Goal: Check status: Check status

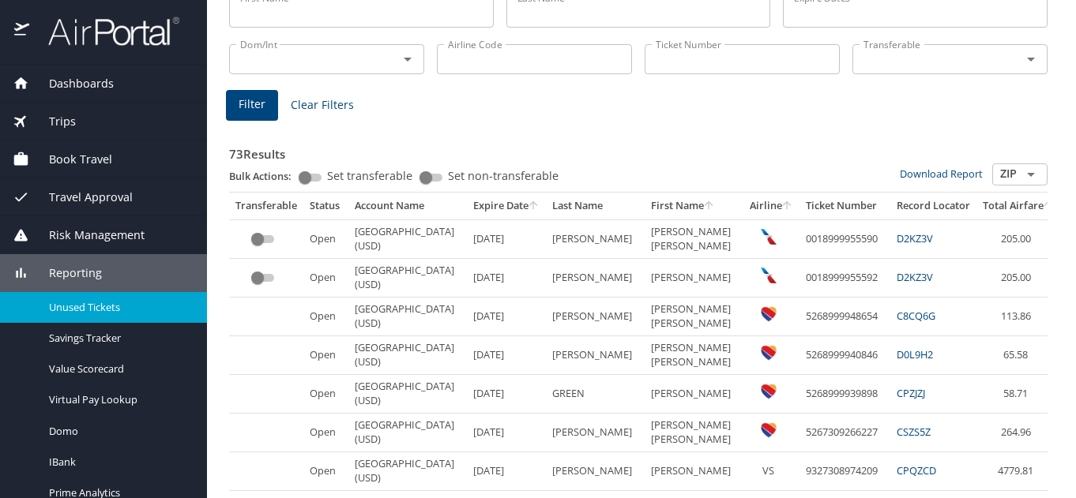
scroll to position [0, 58]
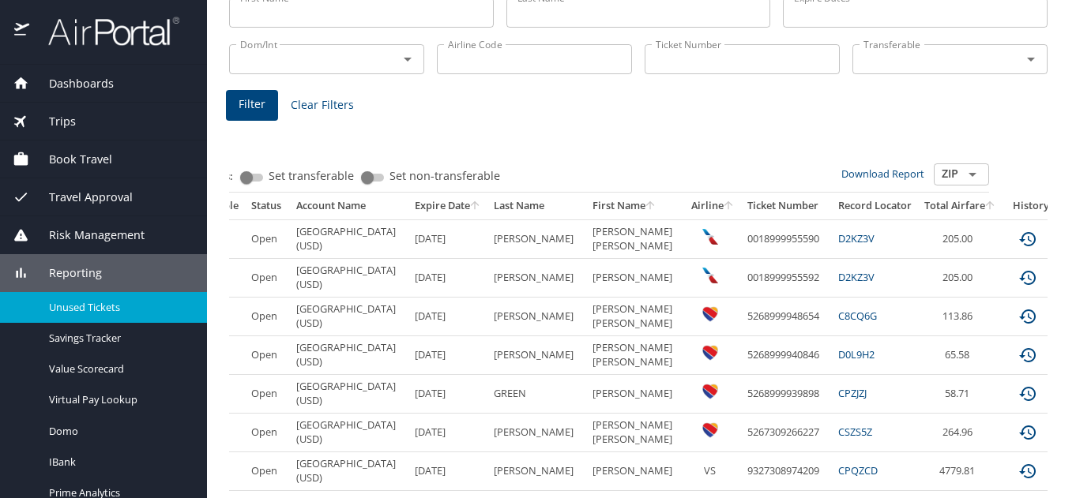
click at [1065, 286] on icon "expand row" at bounding box center [1074, 278] width 19 height 19
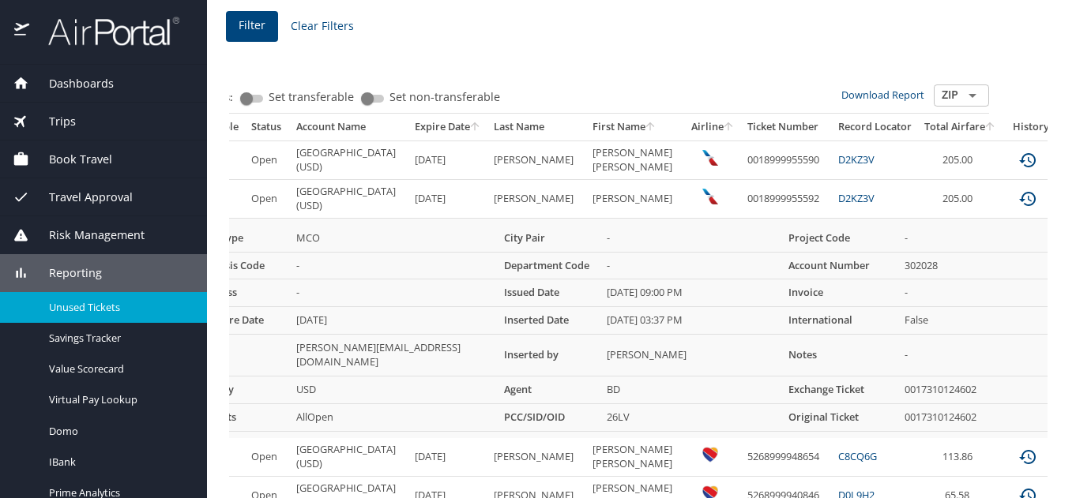
scroll to position [220, 0]
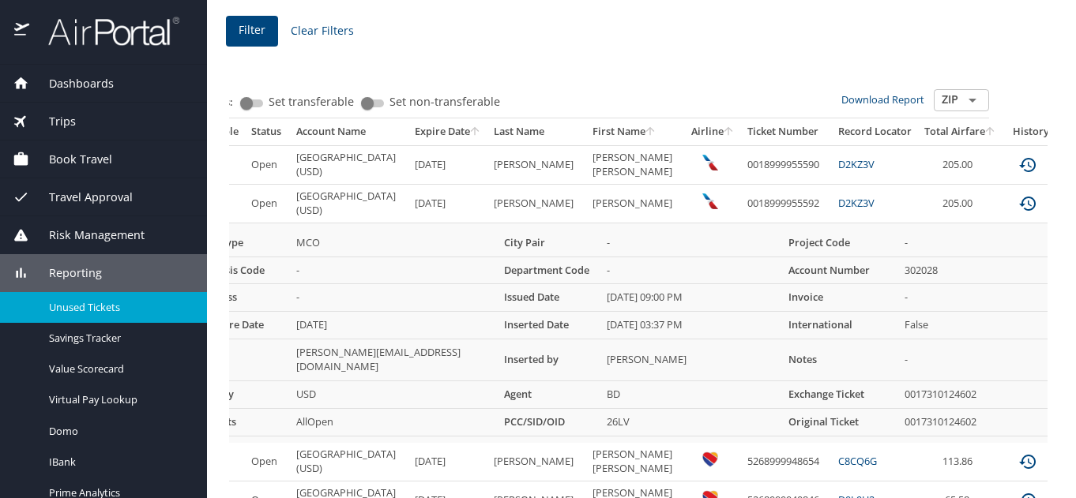
click at [1070, 206] on icon "expand row" at bounding box center [1074, 204] width 9 height 6
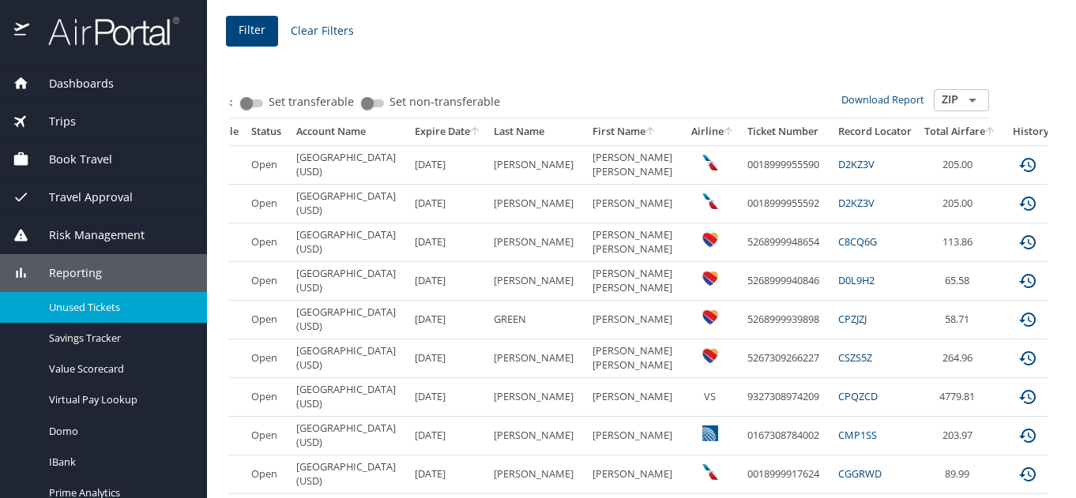
scroll to position [0, 53]
